Goal: Task Accomplishment & Management: Use online tool/utility

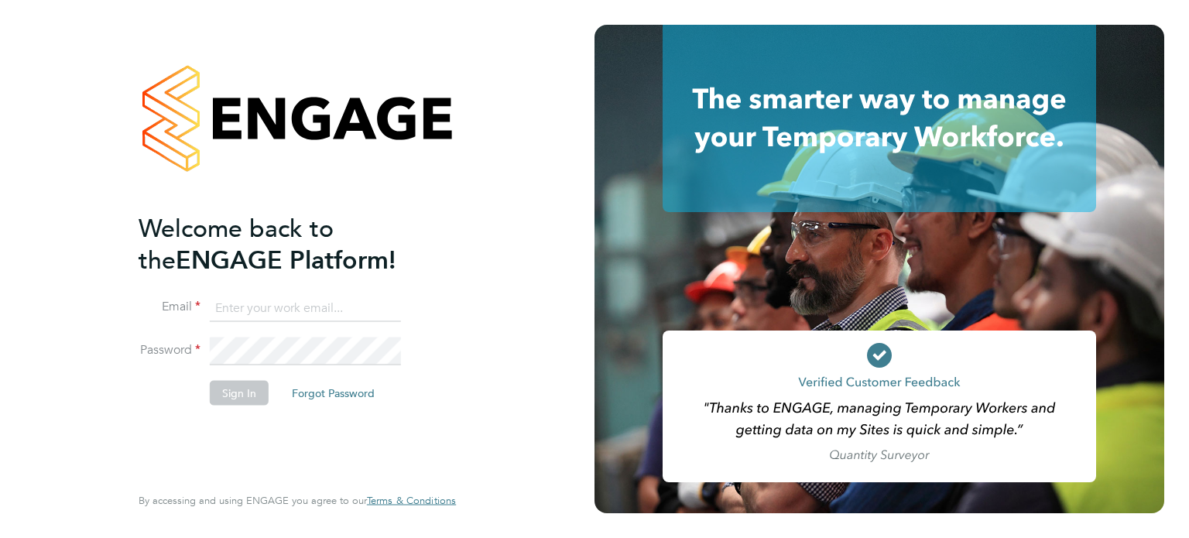
type input "[PERSON_NAME][DOMAIN_NAME][EMAIL_ADDRESS][DOMAIN_NAME]"
click at [231, 392] on button "Sign In" at bounding box center [239, 392] width 59 height 25
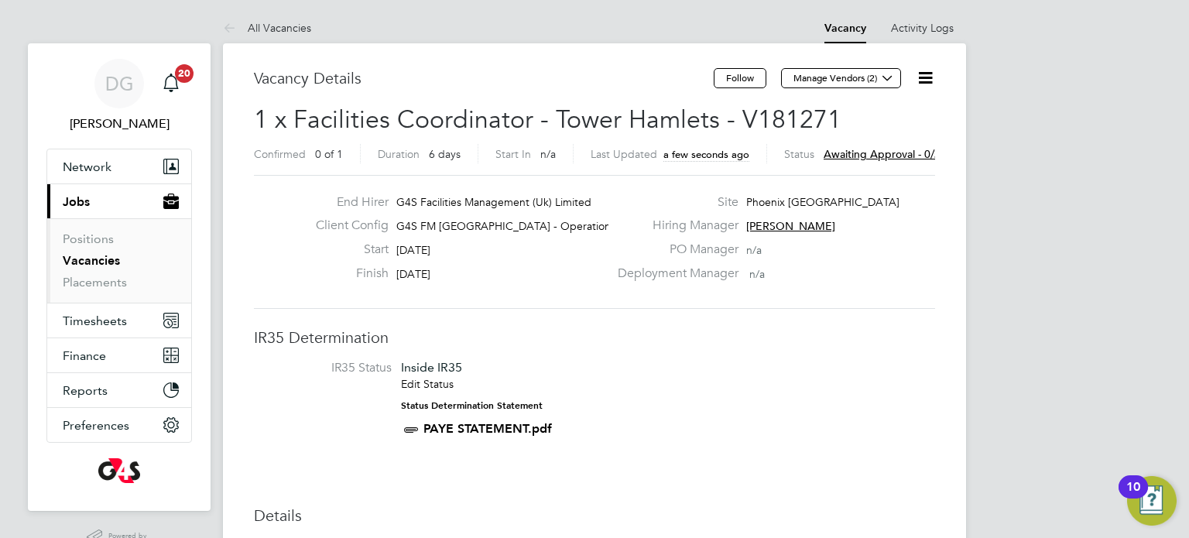
click at [925, 70] on icon at bounding box center [924, 77] width 19 height 19
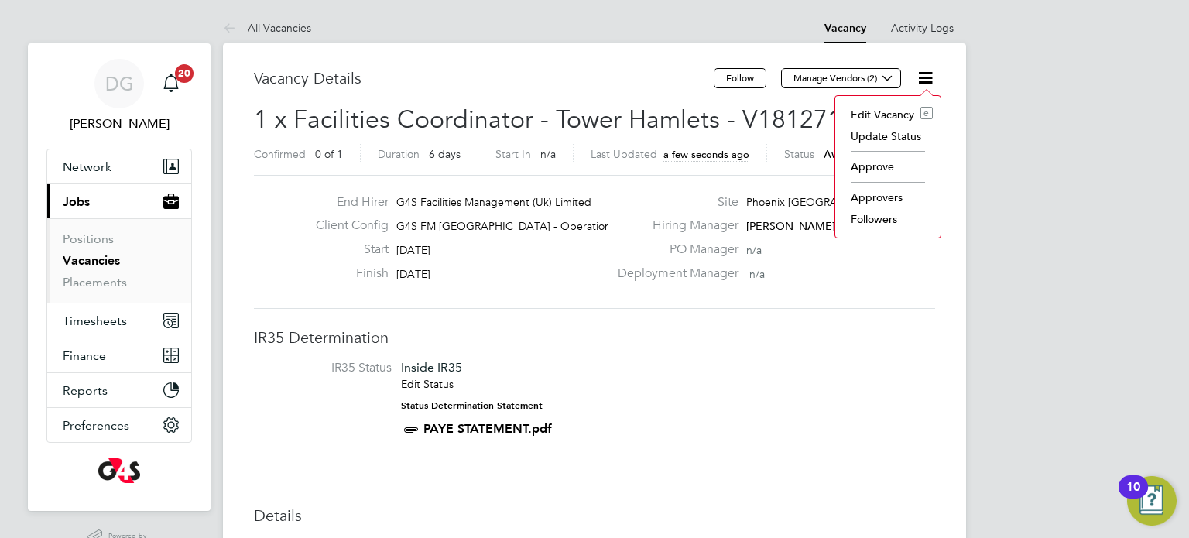
scroll to position [0, 3]
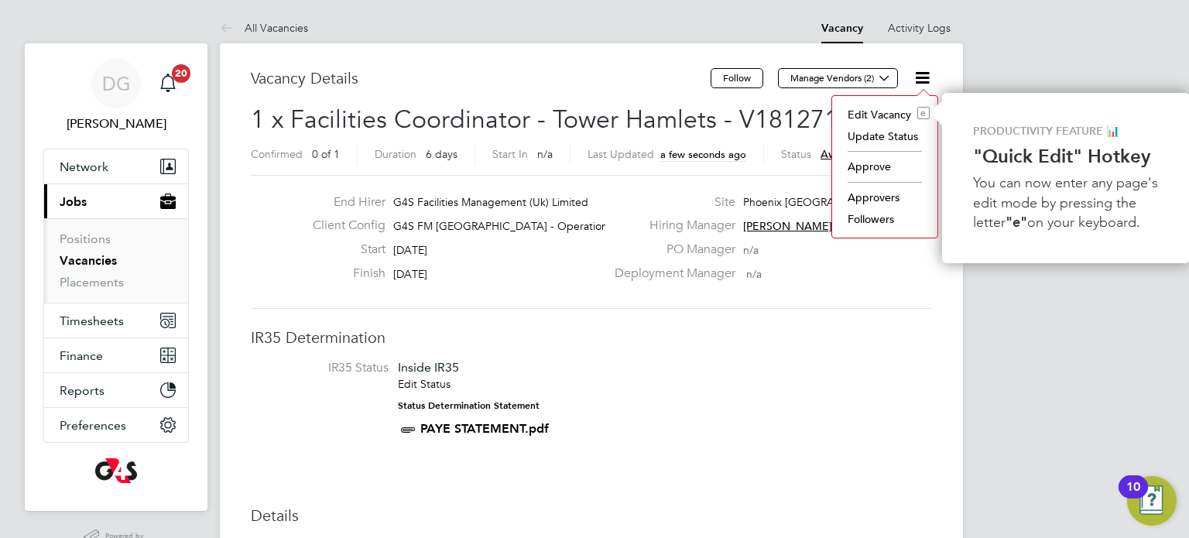
drag, startPoint x: 860, startPoint y: 173, endPoint x: 871, endPoint y: 167, distance: 12.5
click at [862, 172] on li "Approve" at bounding box center [885, 167] width 90 height 22
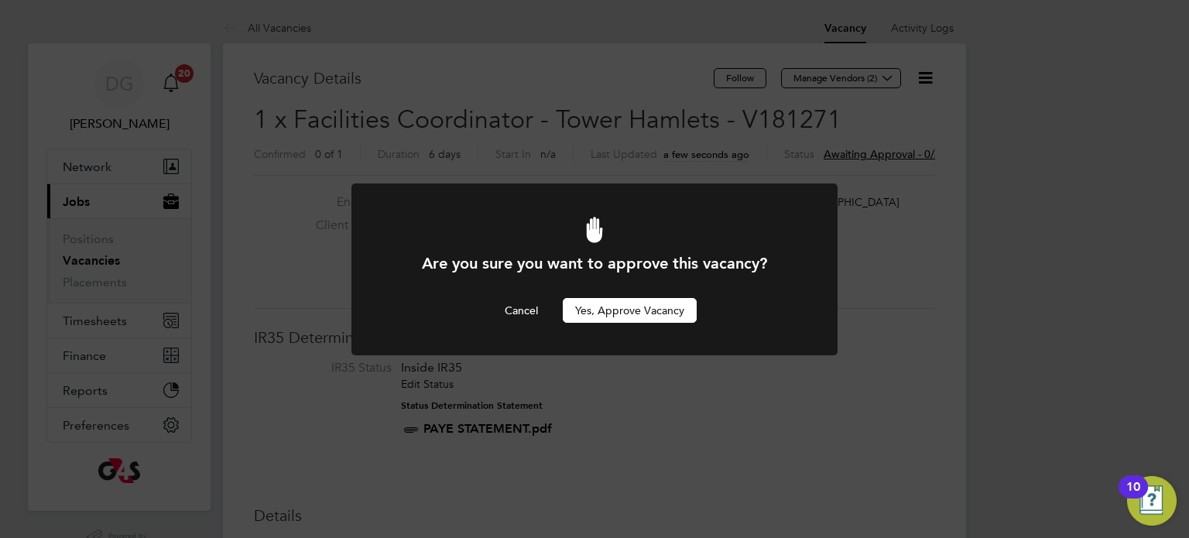
click at [635, 313] on button "Yes, Approve Vacancy" at bounding box center [630, 310] width 134 height 25
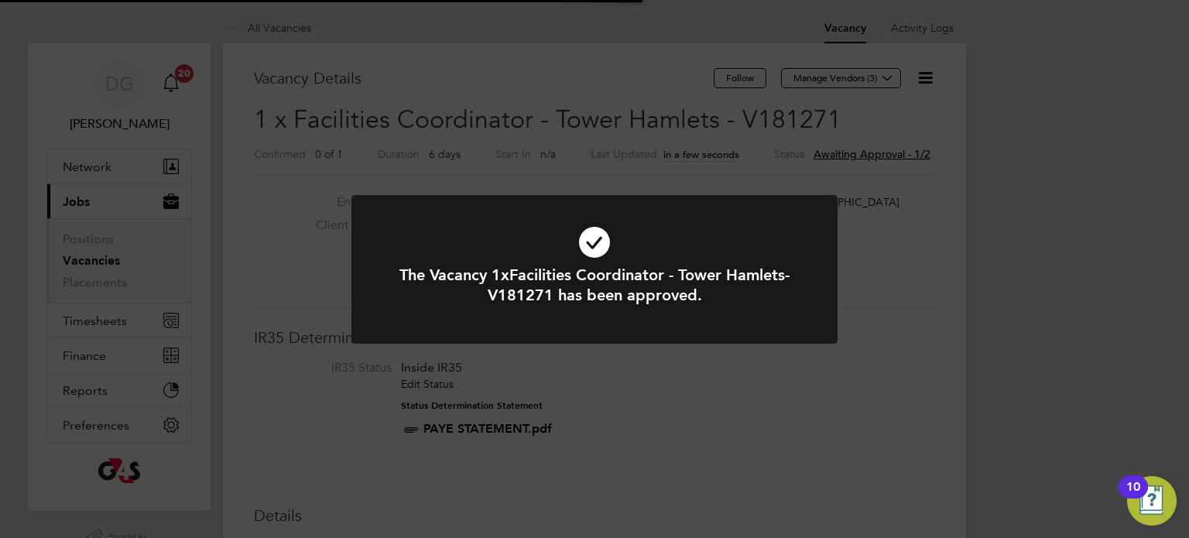
scroll to position [46, 108]
